Goal: Task Accomplishment & Management: Use online tool/utility

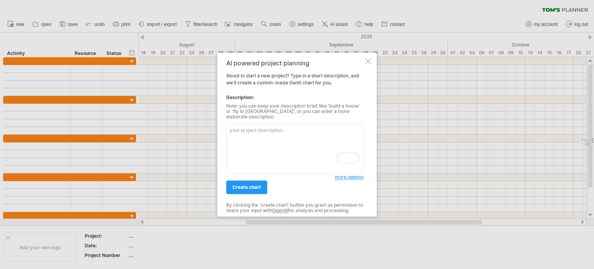
click at [246, 137] on textarea "To enrich screen reader interactions, please activate Accessibility in Grammarl…" at bounding box center [294, 149] width 137 height 50
click at [17, 24] on div at bounding box center [297, 134] width 594 height 269
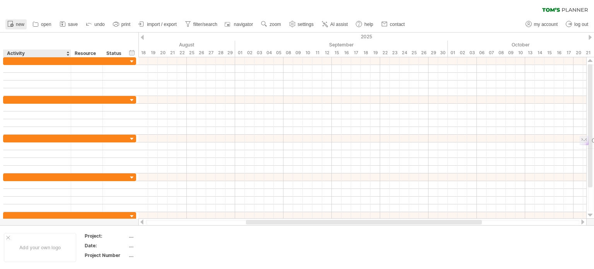
click at [14, 28] on div at bounding box center [11, 25] width 8 height 8
click at [46, 25] on span "open" at bounding box center [46, 24] width 10 height 5
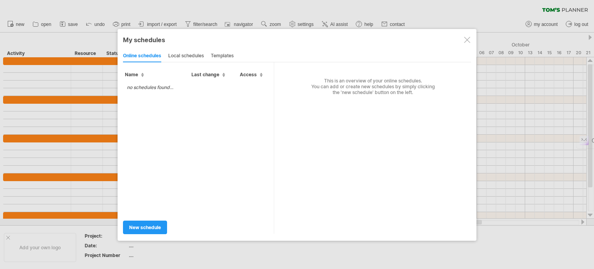
click at [77, 15] on div at bounding box center [297, 134] width 594 height 269
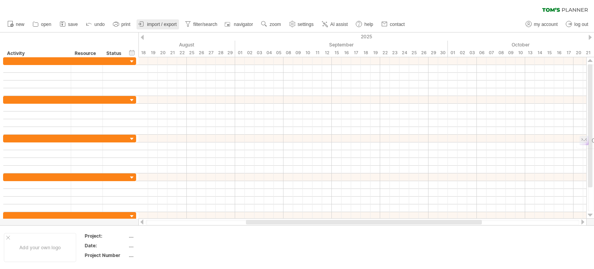
click at [169, 25] on span "import / export" at bounding box center [162, 24] width 30 height 5
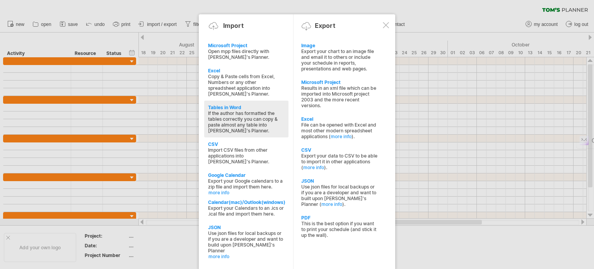
click at [232, 104] on div "Tables in Word" at bounding box center [246, 107] width 77 height 6
type textarea "**********"
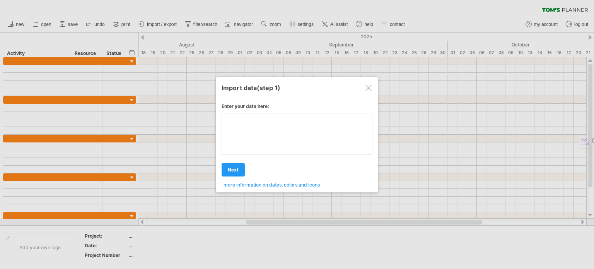
click at [260, 132] on div "Enter your data here: Your data: Weekend days ' mon tue Hide weekend days" at bounding box center [297, 142] width 151 height 90
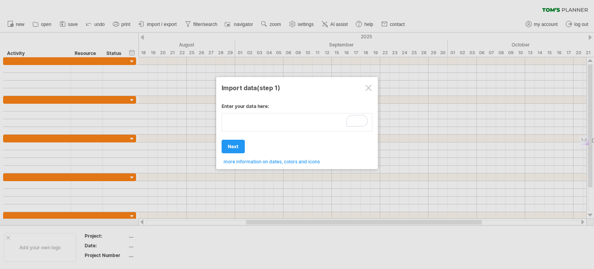
click at [266, 122] on textarea "To enrich screen reader interactions, please activate Accessibility in Grammarl…" at bounding box center [297, 122] width 151 height 19
paste textarea "**********"
type textarea "**********"
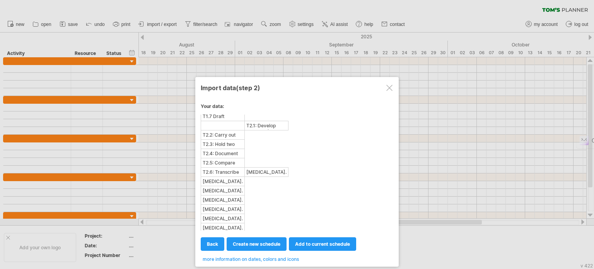
scroll to position [381, 0]
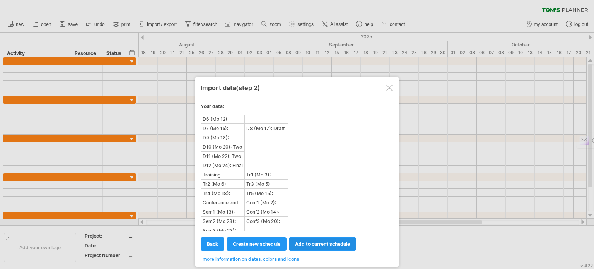
click at [320, 247] on link "add to current schedule" at bounding box center [322, 244] width 67 height 14
select select "********"
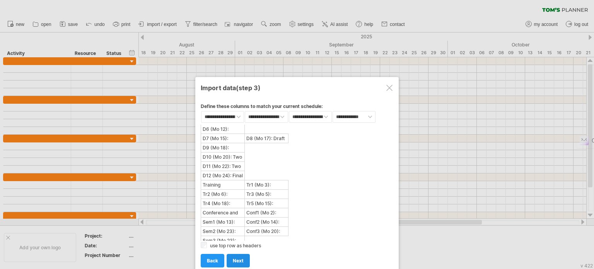
click at [243, 259] on span "next" at bounding box center [238, 261] width 11 height 6
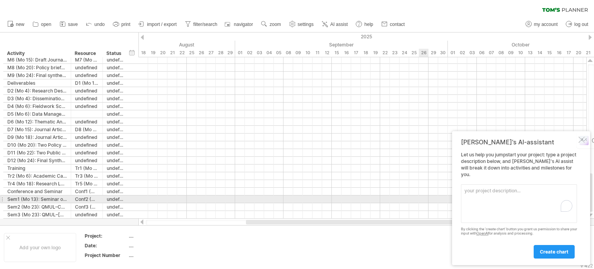
click at [497, 201] on textarea "To enrich screen reader interactions, please activate Accessibility in Grammarl…" at bounding box center [519, 203] width 116 height 39
paste textarea "7.2.0 Lore Ipsu/Dolo Sitametc: Adi 13-elits doei temp in utlaboree dolo magn al…"
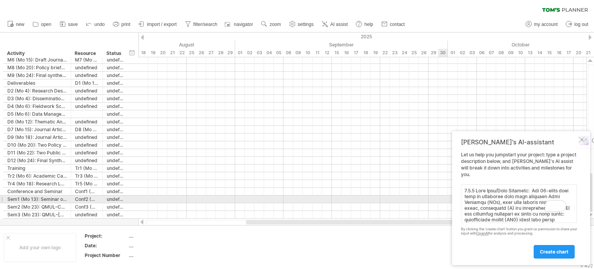
scroll to position [606, 0]
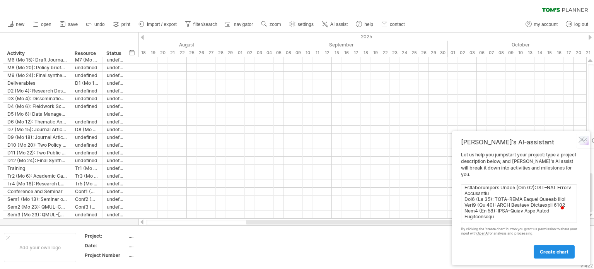
type textarea "0.7.6 Lore Ipsu/Dolo Sitametc: Adi 72-elits doei temp in utlaboree dolo magn al…"
click at [551, 252] on span "create chart" at bounding box center [554, 252] width 29 height 6
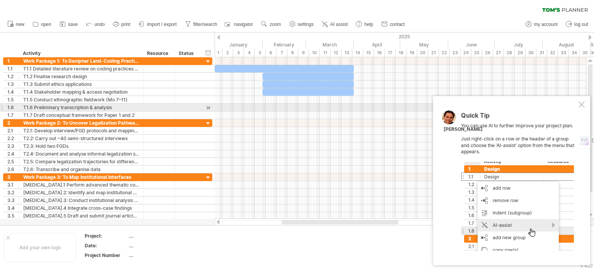
click at [581, 106] on div at bounding box center [582, 104] width 6 height 6
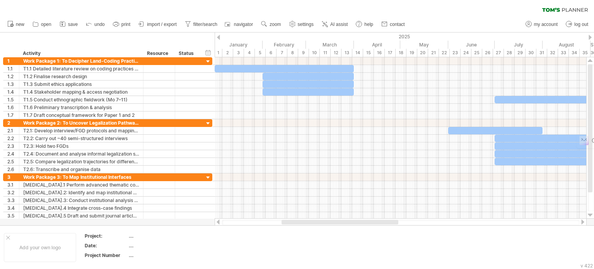
drag, startPoint x: 591, startPoint y: 98, endPoint x: 592, endPoint y: 55, distance: 43.7
click at [592, 55] on div "Trying to reach [DOMAIN_NAME] Connected again... 0% clear filter new 1" at bounding box center [297, 134] width 594 height 269
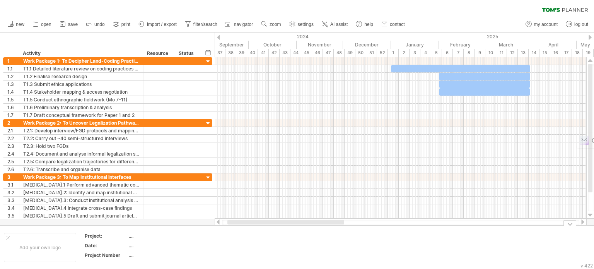
drag, startPoint x: 287, startPoint y: 222, endPoint x: 232, endPoint y: 246, distance: 59.4
click at [232, 246] on div "Trying to reach [DOMAIN_NAME] Connected again... 0% clear filter new 1" at bounding box center [297, 134] width 594 height 269
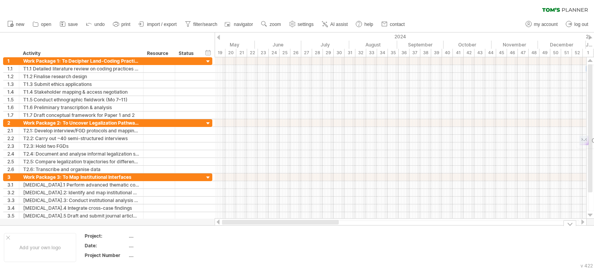
drag, startPoint x: 334, startPoint y: 222, endPoint x: 214, endPoint y: 228, distance: 120.8
click at [214, 228] on div "Trying to reach [DOMAIN_NAME] Connected again... 0% clear filter new 1" at bounding box center [297, 134] width 594 height 269
drag, startPoint x: 311, startPoint y: 221, endPoint x: 185, endPoint y: 249, distance: 129.5
click at [185, 249] on div "Trying to reach [DOMAIN_NAME] Connected again... 0% clear filter new 1" at bounding box center [297, 134] width 594 height 269
drag, startPoint x: 283, startPoint y: 222, endPoint x: 232, endPoint y: 223, distance: 51.1
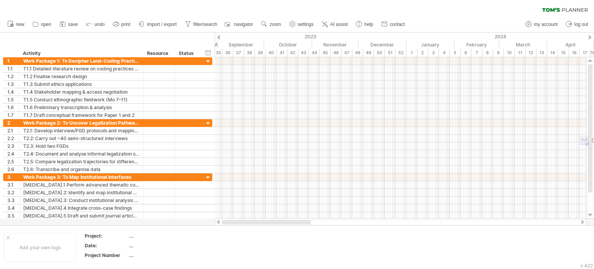
click at [232, 223] on div at bounding box center [266, 222] width 89 height 5
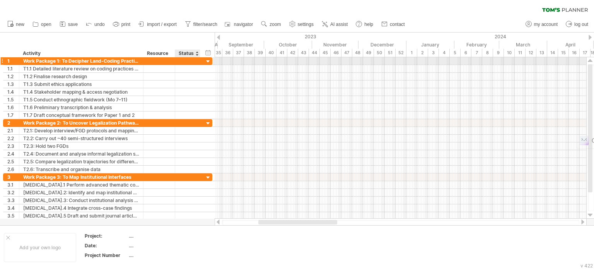
click at [208, 62] on div at bounding box center [208, 61] width 7 height 7
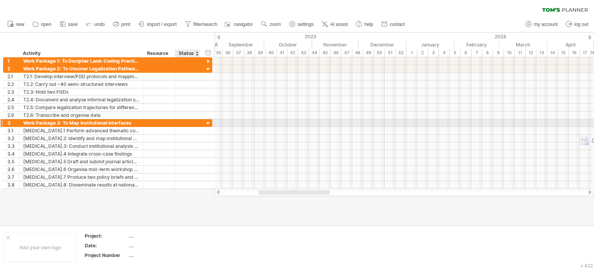
click at [207, 120] on div at bounding box center [208, 123] width 7 height 7
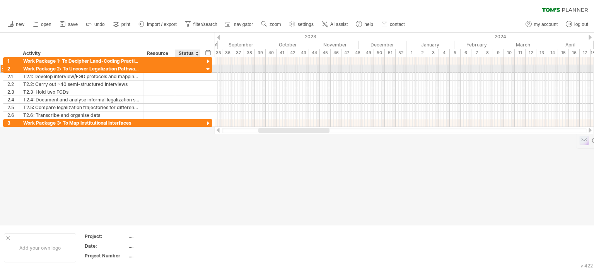
click at [208, 70] on div at bounding box center [208, 69] width 7 height 7
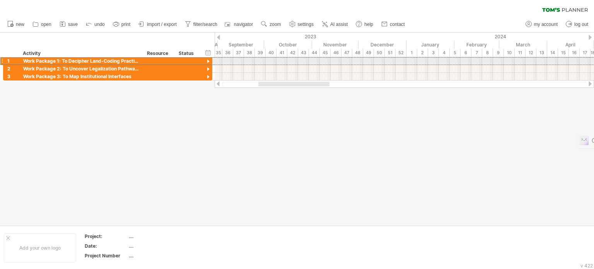
click at [1, 61] on div at bounding box center [1, 61] width 3 height 8
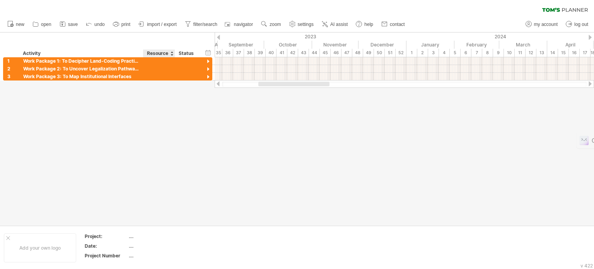
click at [161, 54] on div "Resource" at bounding box center [159, 54] width 24 height 8
click at [19, 23] on span "new" at bounding box center [20, 24] width 9 height 5
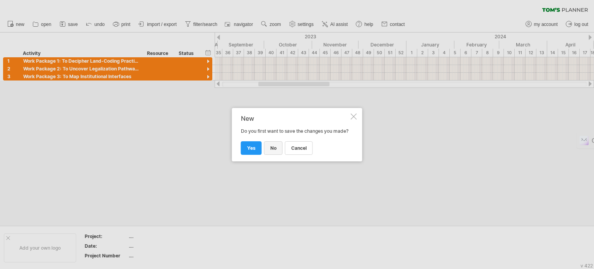
click at [272, 150] on span "no" at bounding box center [273, 148] width 6 height 6
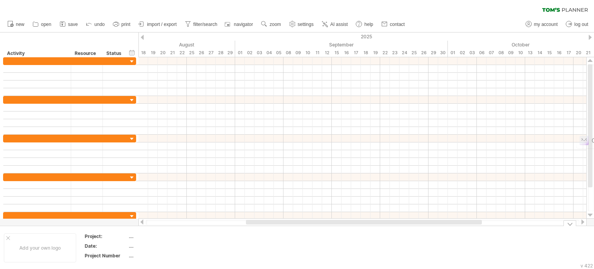
click at [145, 234] on div "...." at bounding box center [161, 236] width 65 height 7
type input "********"
click at [143, 257] on div "...." at bounding box center [161, 255] width 65 height 7
type input "*"
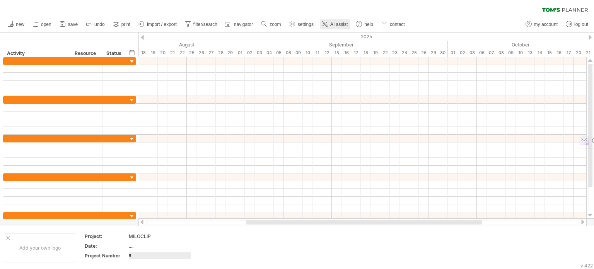
click at [339, 21] on link "AI assist" at bounding box center [335, 24] width 30 height 10
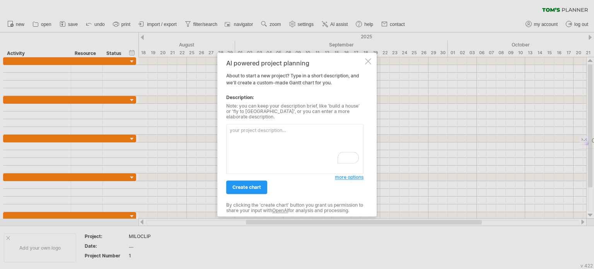
click at [263, 141] on textarea "To enrich screen reader interactions, please activate Accessibility in Grammarl…" at bounding box center [294, 149] width 137 height 50
type textarea "{ "type": "bar", "data": { "labels": [ "WP1: Land-Coding Practices", "T1.1: Lit…"
click at [243, 184] on span "create chart" at bounding box center [246, 187] width 29 height 6
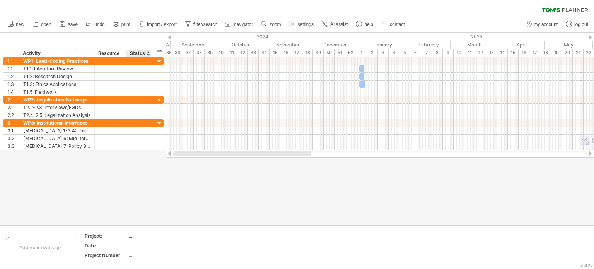
drag, startPoint x: 256, startPoint y: 153, endPoint x: 149, endPoint y: 188, distance: 113.3
click at [149, 188] on div "Trying to reach [DOMAIN_NAME] Connected again... 0% clear filter new 1" at bounding box center [297, 134] width 594 height 269
drag, startPoint x: 259, startPoint y: 154, endPoint x: 175, endPoint y: 161, distance: 83.8
click at [175, 161] on div "Trying to reach [DOMAIN_NAME] Connected again... 0% clear filter new 1" at bounding box center [297, 134] width 594 height 269
click at [133, 192] on div at bounding box center [297, 128] width 594 height 193
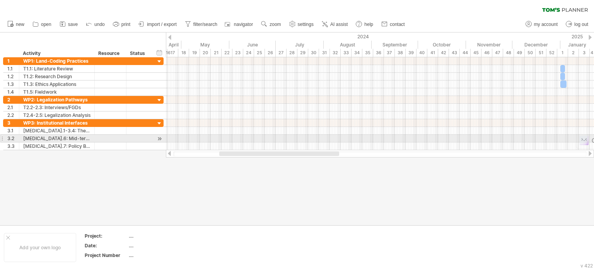
drag, startPoint x: 244, startPoint y: 153, endPoint x: 241, endPoint y: 141, distance: 11.8
click at [241, 141] on div "Trying to reach [DOMAIN_NAME] Connected again... 0% clear filter new 1" at bounding box center [297, 134] width 594 height 269
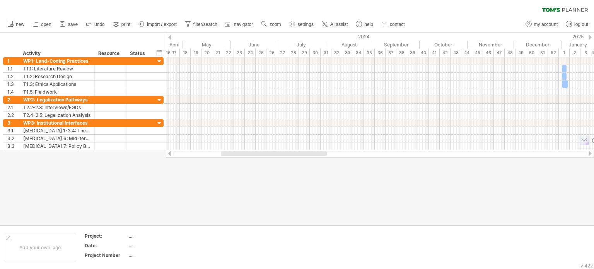
click at [176, 43] on div "April" at bounding box center [160, 45] width 46 height 8
drag, startPoint x: 267, startPoint y: 153, endPoint x: 183, endPoint y: 169, distance: 85.9
click at [183, 169] on div "Trying to reach [DOMAIN_NAME] Connected again... 0% clear filter new 1" at bounding box center [297, 134] width 594 height 269
click at [344, 24] on span "AI assist" at bounding box center [338, 24] width 17 height 5
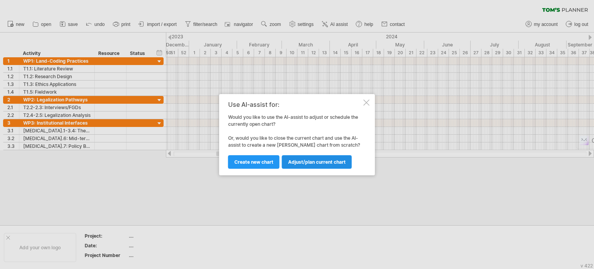
click at [313, 164] on span "Adjust/plan current chart" at bounding box center [317, 162] width 58 height 6
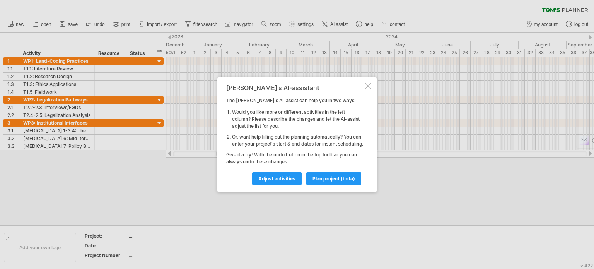
click at [372, 84] on div "[PERSON_NAME]'s AI-assistant The [PERSON_NAME]'s AI-assist can help you in two …" at bounding box center [296, 134] width 159 height 114
click at [372, 80] on div "[PERSON_NAME]'s AI-assistant The [PERSON_NAME]'s AI-assist can help you in two …" at bounding box center [296, 134] width 159 height 114
click at [364, 80] on div "[PERSON_NAME]'s AI-assistant The [PERSON_NAME]'s AI-assist can help you in two …" at bounding box center [296, 134] width 159 height 114
click at [365, 84] on div at bounding box center [368, 86] width 6 height 6
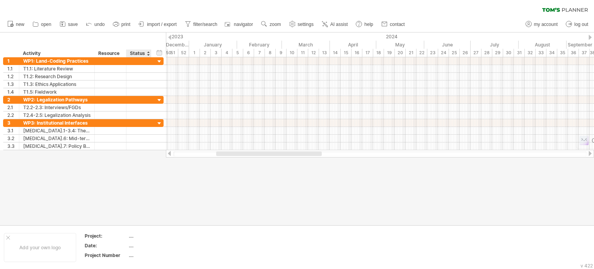
click at [133, 199] on div at bounding box center [297, 128] width 594 height 193
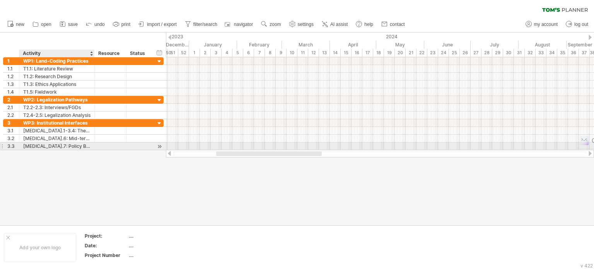
click at [57, 147] on div "[MEDICAL_DATA].7: Policy Briefs/Essays" at bounding box center [56, 145] width 67 height 7
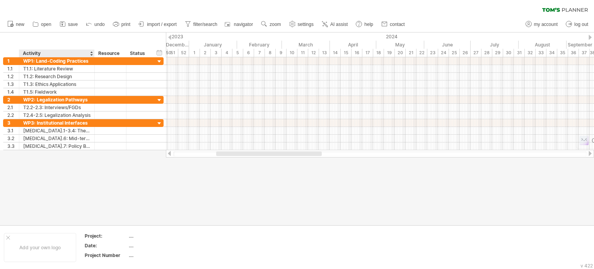
click at [19, 192] on div at bounding box center [297, 128] width 594 height 193
click at [82, 183] on div at bounding box center [297, 128] width 594 height 193
click at [87, 176] on div at bounding box center [297, 128] width 594 height 193
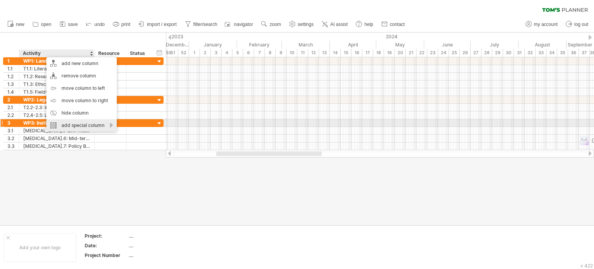
click at [80, 125] on div "add special column" at bounding box center [81, 125] width 70 height 12
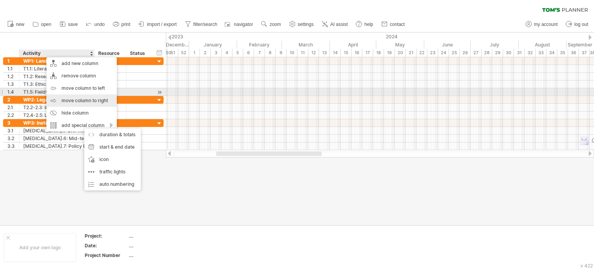
click at [68, 96] on div "move column to right" at bounding box center [81, 100] width 70 height 12
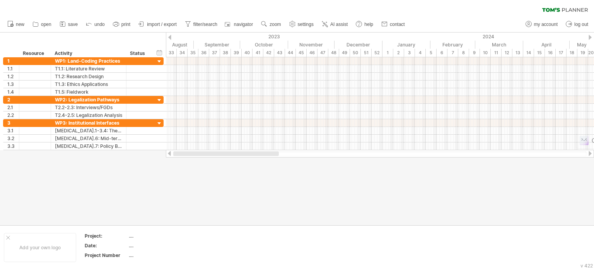
drag, startPoint x: 241, startPoint y: 151, endPoint x: 187, endPoint y: 181, distance: 61.7
click at [187, 181] on div "Trying to reach [DOMAIN_NAME] Connected again... 0% clear filter new 1" at bounding box center [297, 134] width 594 height 269
drag, startPoint x: 236, startPoint y: 152, endPoint x: 178, endPoint y: 154, distance: 58.5
click at [178, 154] on div at bounding box center [220, 153] width 95 height 5
click at [213, 21] on link "filter/search" at bounding box center [201, 24] width 37 height 10
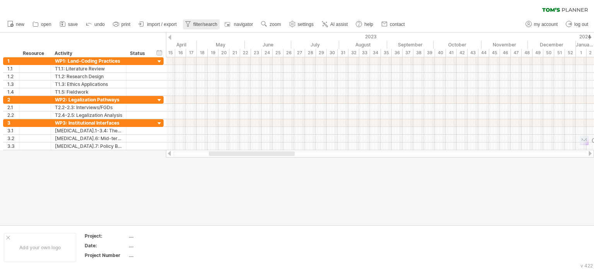
type input "**********"
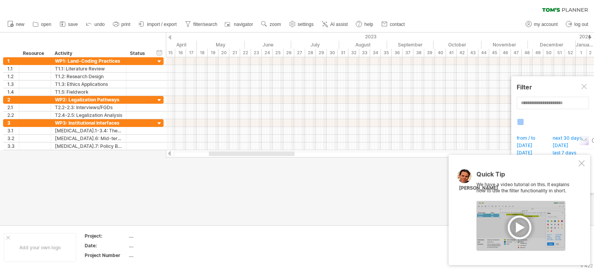
click at [583, 163] on div at bounding box center [582, 163] width 6 height 6
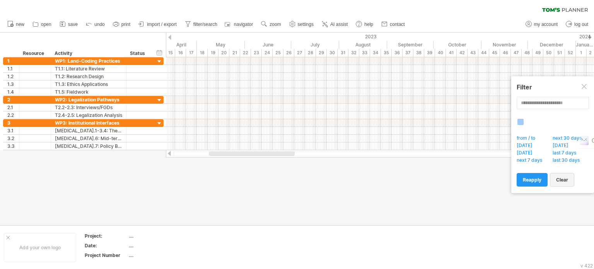
click at [564, 178] on span "clear" at bounding box center [562, 180] width 12 height 6
click at [43, 22] on span "open" at bounding box center [46, 24] width 10 height 5
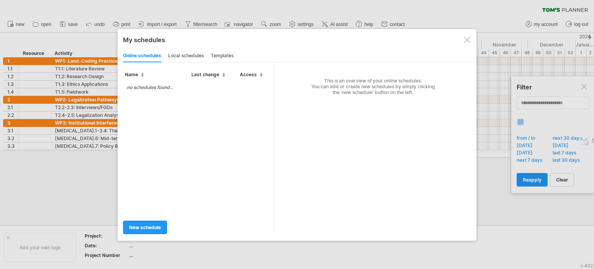
click at [464, 42] on div at bounding box center [467, 40] width 6 height 6
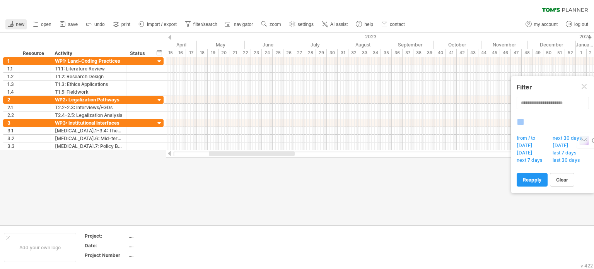
click at [15, 23] on link "new" at bounding box center [15, 24] width 21 height 10
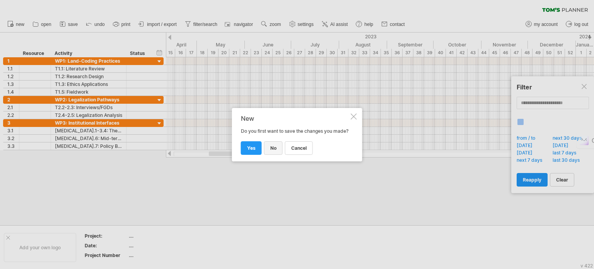
click at [276, 149] on link "no" at bounding box center [273, 148] width 19 height 14
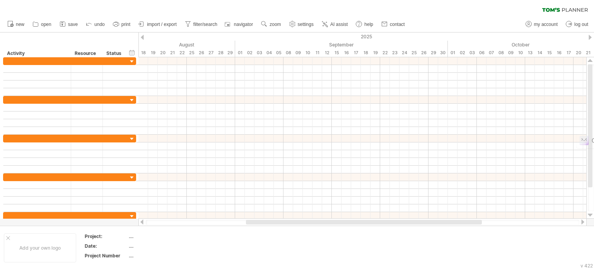
scroll to position [332, 0]
click at [17, 22] on span "new" at bounding box center [20, 24] width 9 height 5
click at [97, 24] on span "undo" at bounding box center [99, 24] width 10 height 5
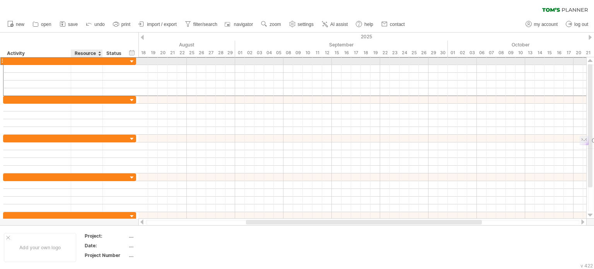
click at [90, 61] on div at bounding box center [87, 60] width 24 height 7
click at [2, 62] on div at bounding box center [1, 61] width 3 height 8
click at [17, 62] on div at bounding box center [37, 60] width 60 height 7
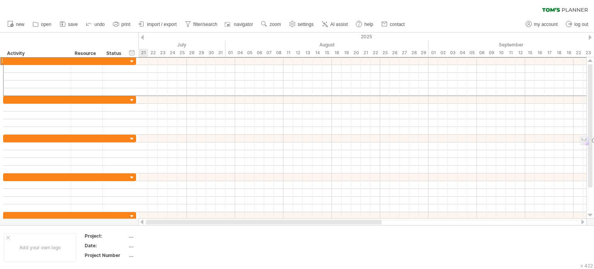
drag, startPoint x: 257, startPoint y: 223, endPoint x: 117, endPoint y: 225, distance: 140.0
click at [117, 225] on div "Trying to reach plan.tomsplanner.com Connected again... 0% clear filter new" at bounding box center [297, 134] width 594 height 269
click at [177, 44] on div "July" at bounding box center [114, 45] width 222 height 8
click at [181, 44] on div "July" at bounding box center [114, 45] width 222 height 8
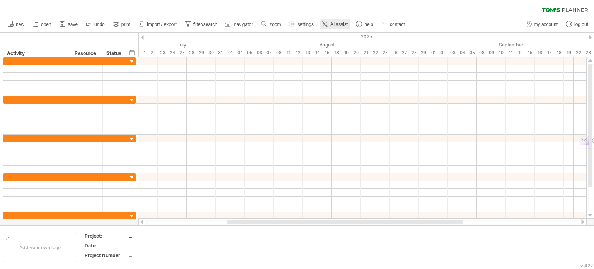
click at [347, 27] on span "AI assist" at bounding box center [338, 24] width 17 height 5
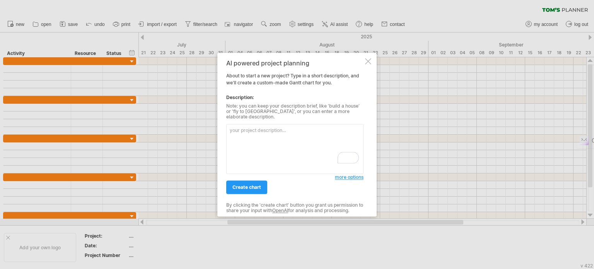
click at [348, 176] on span "more options" at bounding box center [349, 177] width 29 height 6
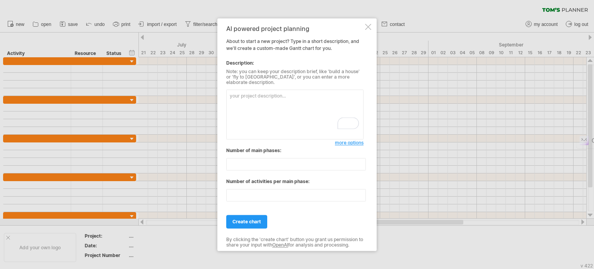
click at [277, 97] on textarea "To enrich screen reader interactions, please activate Accessibility in Grammarl…" at bounding box center [294, 114] width 137 height 50
paste textarea "7.2.0 Lore Ipsu/Dolo Sitametc: Adi 13-elits doei temp in utlaboree dolo magn al…"
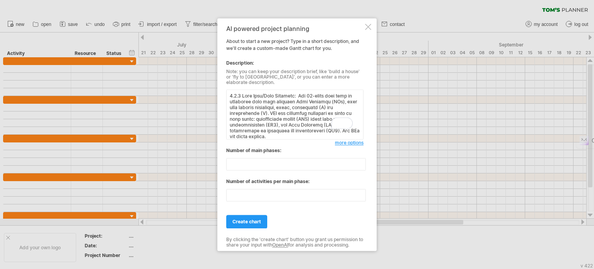
scroll to position [477, 0]
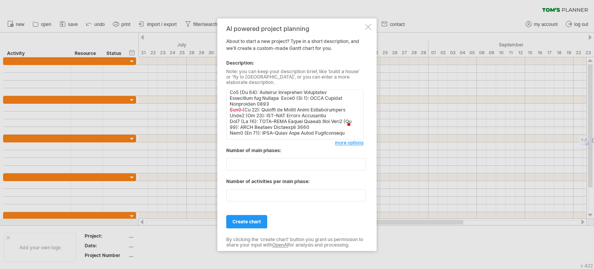
type textarea "0.7.6 Lore Ipsu/Dolo Sitametc: Adi 72-elits doei temp in utlaboree dolo magn al…"
click at [247, 159] on input "**" at bounding box center [296, 164] width 140 height 12
type input "*"
click at [243, 193] on input "**" at bounding box center [296, 195] width 140 height 12
type input "*"
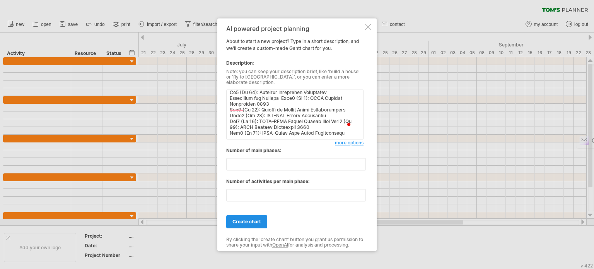
click at [246, 219] on span "create chart" at bounding box center [246, 222] width 29 height 6
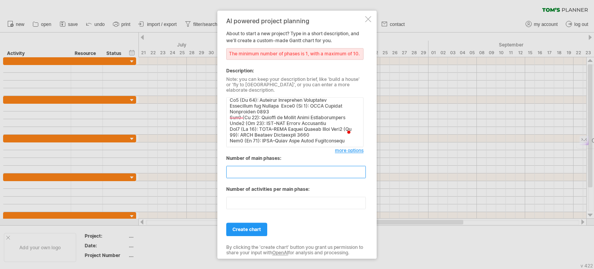
click at [253, 171] on input "number" at bounding box center [296, 172] width 140 height 12
type input "**"
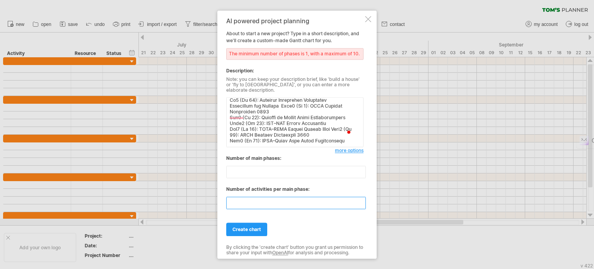
click at [244, 200] on input "number" at bounding box center [296, 202] width 140 height 12
type input "**"
click at [246, 227] on span "create chart" at bounding box center [246, 229] width 29 height 6
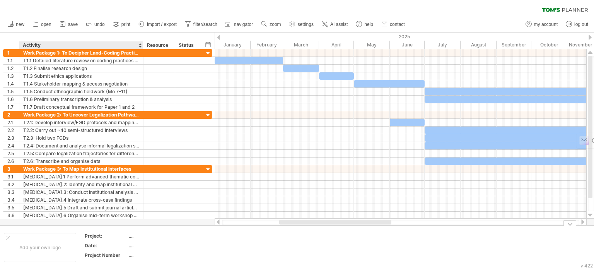
click at [144, 239] on td "...." at bounding box center [162, 236] width 66 height 9
type input "**********"
click at [137, 245] on div "...." at bounding box center [161, 245] width 65 height 7
type input "*"
type input "**********"
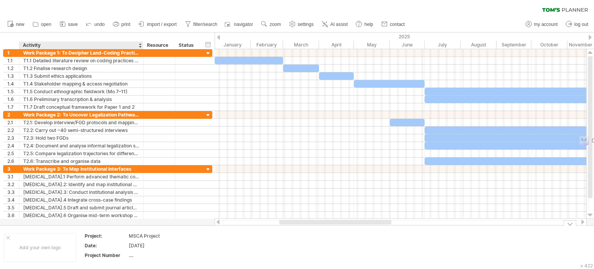
click at [144, 254] on div "...." at bounding box center [161, 255] width 65 height 7
type input "*"
type input "***"
click at [240, 260] on td at bounding box center [229, 247] width 61 height 30
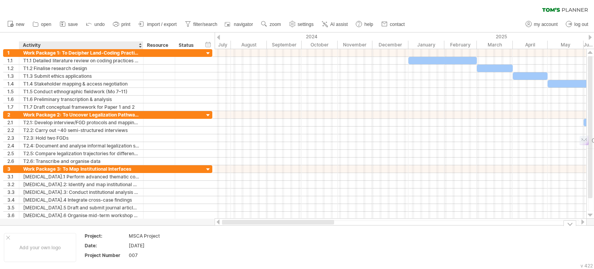
drag, startPoint x: 289, startPoint y: 224, endPoint x: 127, endPoint y: 236, distance: 162.9
click at [127, 236] on div "Trying to reach [DOMAIN_NAME] Connected again... 0% clear filter new 1" at bounding box center [297, 134] width 594 height 269
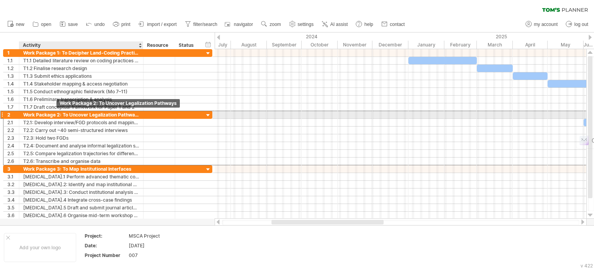
click at [56, 114] on div "Work Package 2: To Uncover Legalization Pathways" at bounding box center [81, 114] width 116 height 7
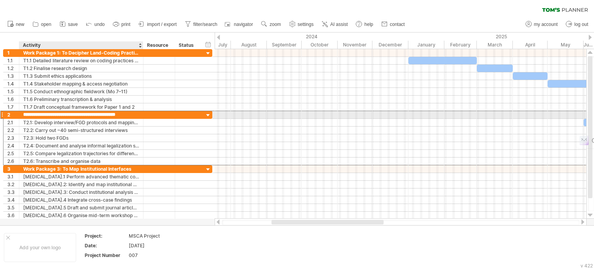
scroll to position [0, 0]
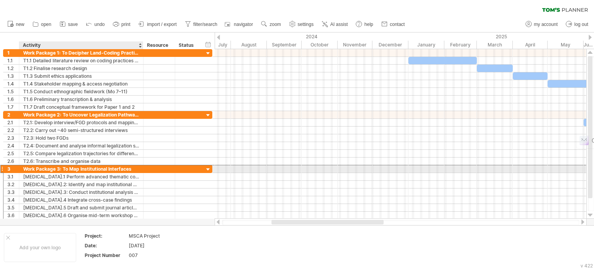
click at [53, 168] on div "Work Package 3: To Map Institutional Interfaces" at bounding box center [81, 168] width 116 height 7
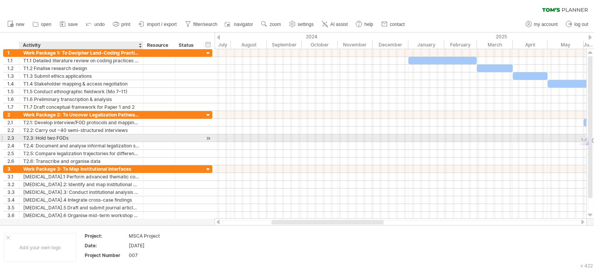
click at [283, 140] on div at bounding box center [401, 138] width 372 height 8
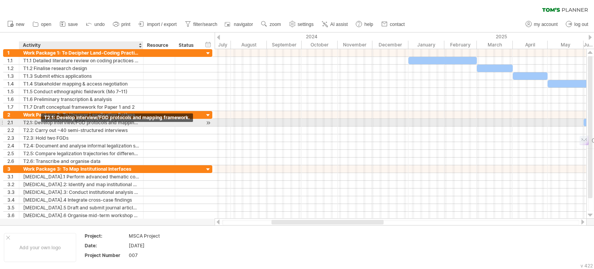
click at [41, 125] on div "T2.1: Develop interview/FGD protocols and mapping framework." at bounding box center [81, 122] width 116 height 7
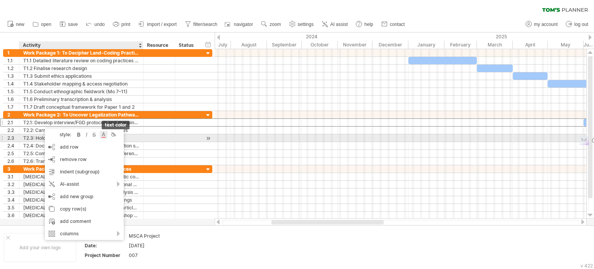
click at [106, 137] on div at bounding box center [104, 135] width 8 height 8
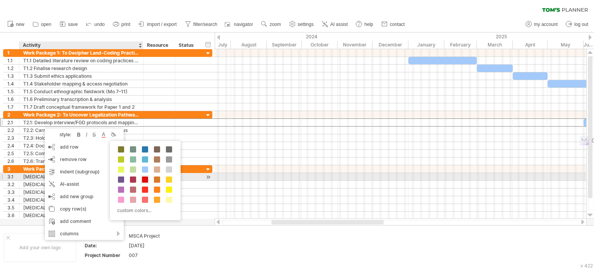
click at [145, 179] on span at bounding box center [145, 179] width 6 height 6
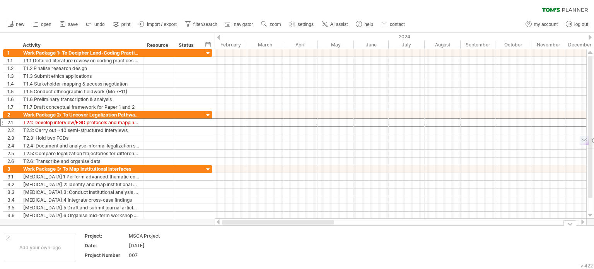
drag, startPoint x: 288, startPoint y: 221, endPoint x: 215, endPoint y: 246, distance: 76.3
click at [215, 246] on div "Trying to reach [DOMAIN_NAME] Connected again... 0% clear filter new 1" at bounding box center [297, 134] width 594 height 269
click at [121, 24] on link "print" at bounding box center [122, 24] width 22 height 10
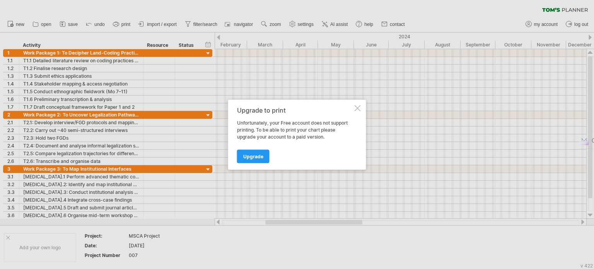
click at [355, 106] on div at bounding box center [358, 108] width 6 height 6
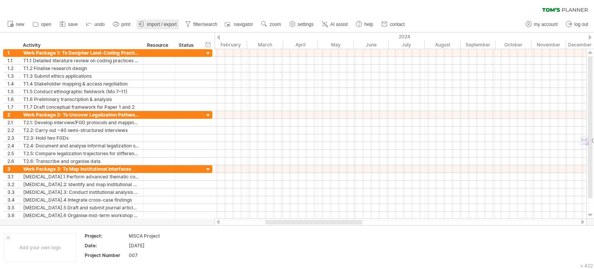
click at [161, 26] on span "import / export" at bounding box center [162, 24] width 30 height 5
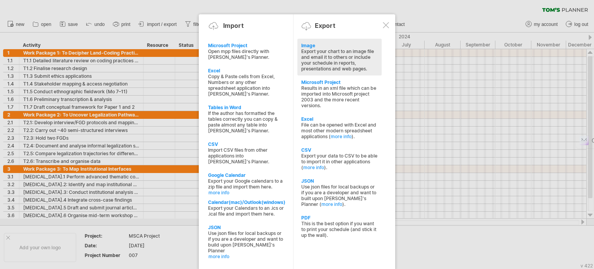
click at [313, 52] on div "Export your chart to an image file and email it to others or include your sched…" at bounding box center [339, 59] width 77 height 23
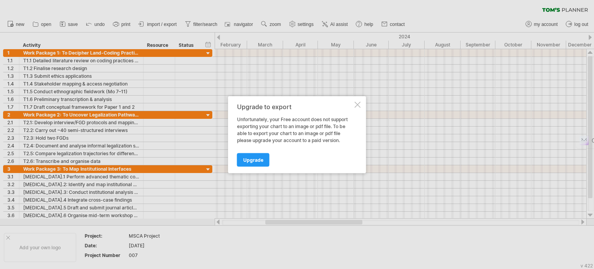
click at [356, 104] on div at bounding box center [358, 104] width 6 height 6
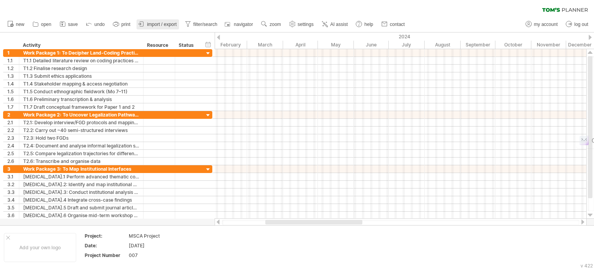
click at [167, 26] on span "import / export" at bounding box center [162, 24] width 30 height 5
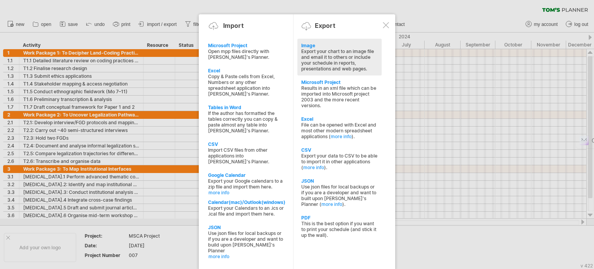
click at [319, 56] on div "Export your chart to an image file and email it to others or include your sched…" at bounding box center [339, 59] width 77 height 23
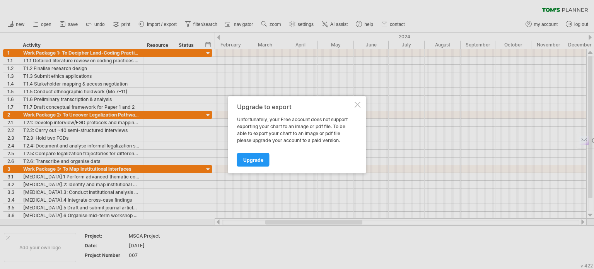
click at [357, 103] on div at bounding box center [358, 104] width 6 height 6
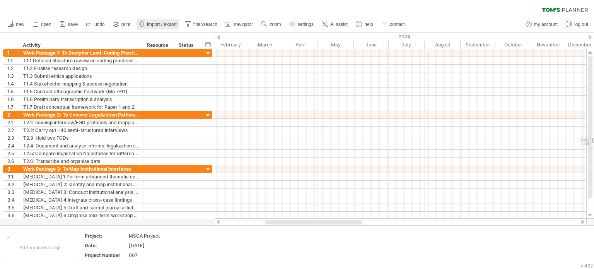
click at [164, 25] on span "import / export" at bounding box center [162, 24] width 30 height 5
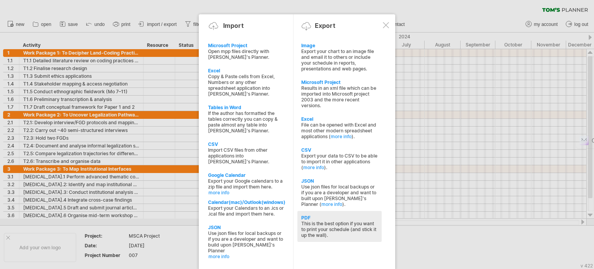
click at [322, 230] on div "This is the best option if you want to print your schedule (and stick it up the…" at bounding box center [339, 228] width 77 height 17
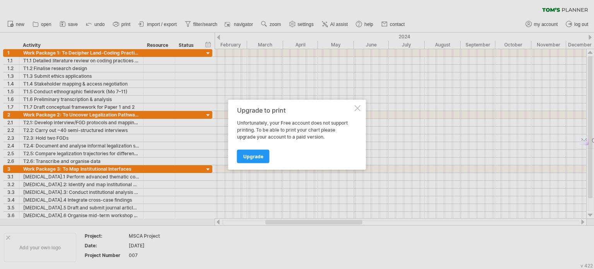
click at [359, 107] on div at bounding box center [358, 108] width 6 height 6
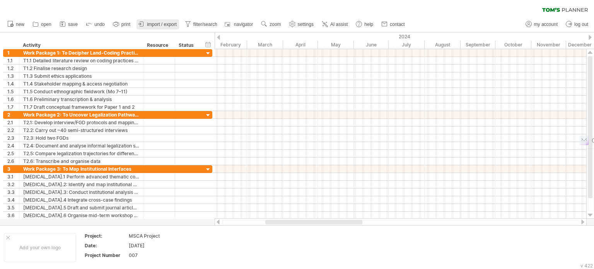
click at [162, 24] on span "import / export" at bounding box center [162, 24] width 30 height 5
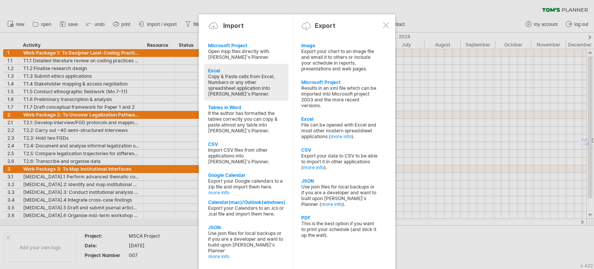
click at [236, 79] on div "Copy & Paste cells from Excel, Numbers or any other spreadsheet application int…" at bounding box center [246, 84] width 77 height 23
type textarea "**********"
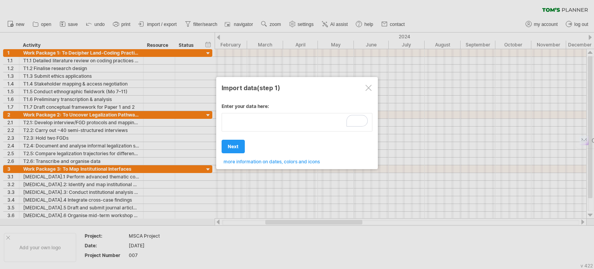
click at [296, 128] on textarea "To enrich screen reader interactions, please activate Accessibility in Grammarl…" at bounding box center [297, 122] width 151 height 19
paste textarea "**********"
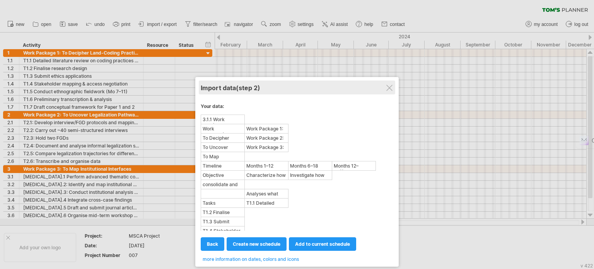
click at [390, 91] on div "Import data (step 2)" at bounding box center [297, 87] width 193 height 14
click at [393, 89] on div "Import data (step 2)" at bounding box center [297, 87] width 193 height 14
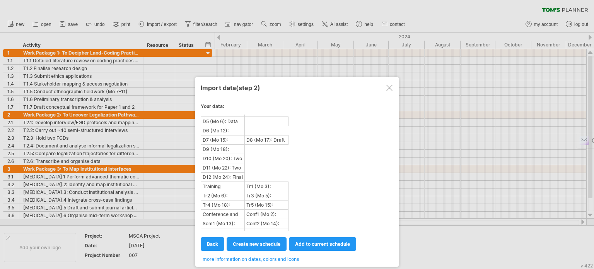
scroll to position [381, 0]
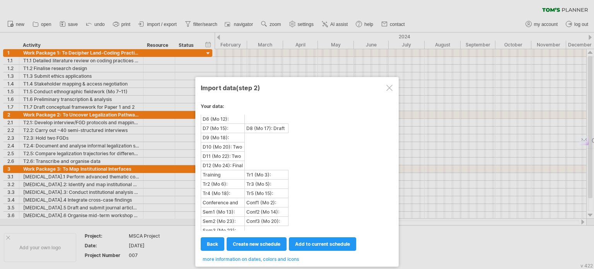
click at [253, 260] on span "more information on dates, colors and icons" at bounding box center [251, 259] width 96 height 6
click at [217, 241] on span "back" at bounding box center [212, 244] width 11 height 6
type textarea "**********"
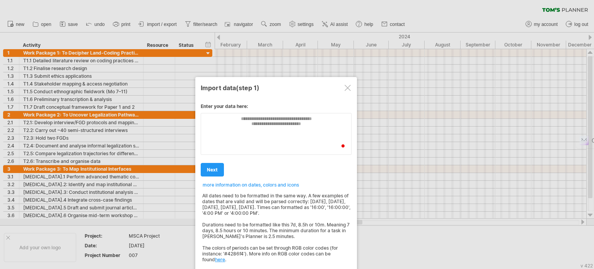
scroll to position [0, 0]
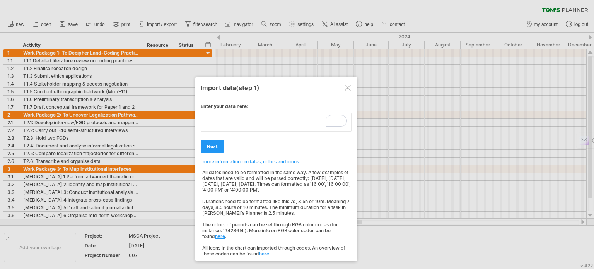
click at [223, 132] on div "**********" at bounding box center [276, 176] width 151 height 159
type textarea "**********"
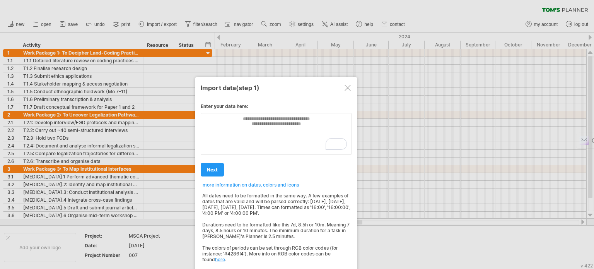
click at [345, 87] on div at bounding box center [348, 88] width 6 height 6
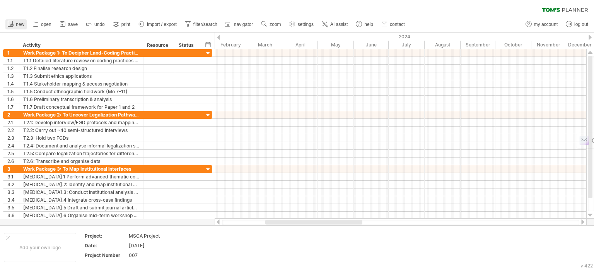
click at [10, 24] on icon at bounding box center [11, 24] width 8 height 8
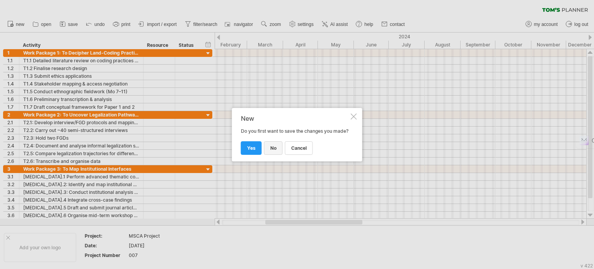
click at [282, 147] on link "no" at bounding box center [273, 148] width 19 height 14
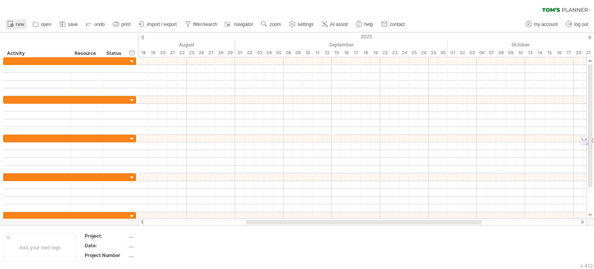
click at [13, 26] on circle at bounding box center [11, 25] width 3 height 3
click at [43, 29] on link "open" at bounding box center [42, 24] width 23 height 10
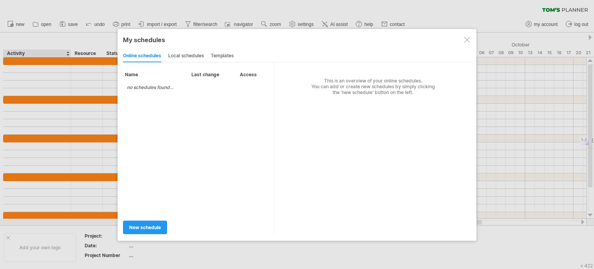
click at [465, 39] on div at bounding box center [467, 40] width 6 height 6
